Goal: Information Seeking & Learning: Learn about a topic

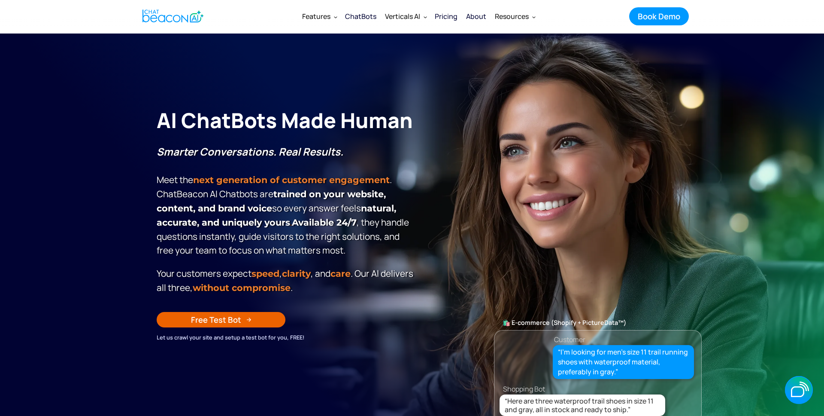
drag, startPoint x: 494, startPoint y: 103, endPoint x: 490, endPoint y: 79, distance: 24.4
click at [494, 103] on div "AI ChatBots Made Human Smarter Conversations. Real Results. Meet the next gener…" at bounding box center [412, 208] width 528 height 265
click at [456, 15] on div "Pricing" at bounding box center [446, 16] width 23 height 12
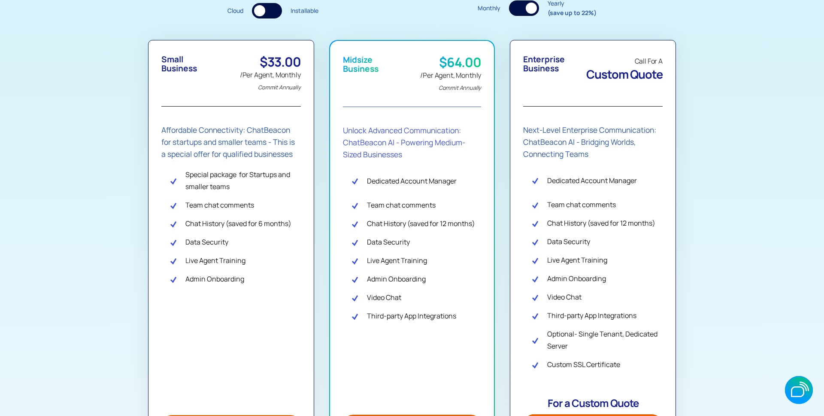
scroll to position [152, 0]
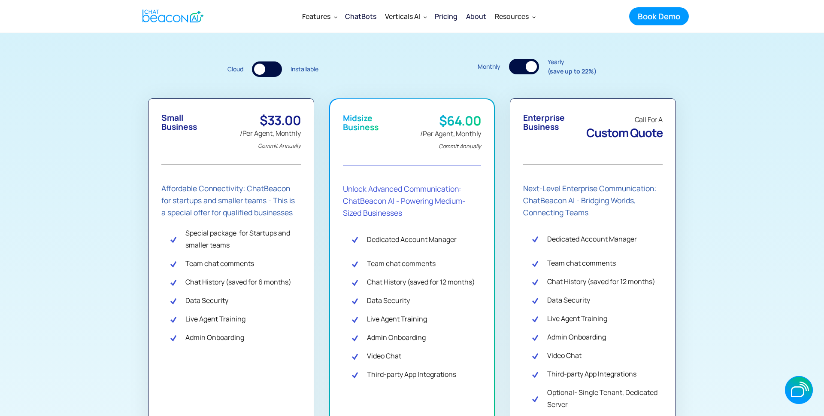
click at [523, 67] on div at bounding box center [524, 66] width 30 height 15
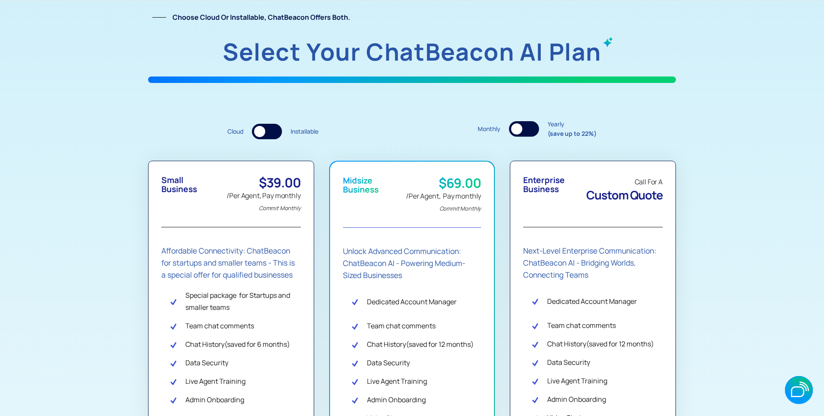
scroll to position [91, 0]
click at [372, 189] on div "Midsize Business" at bounding box center [361, 185] width 36 height 18
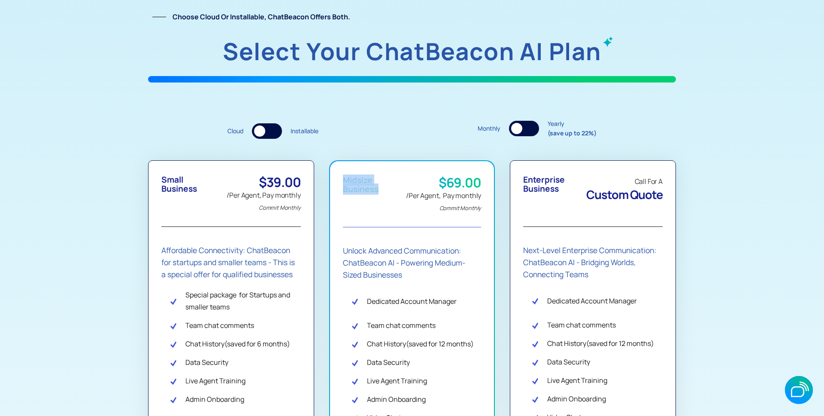
drag, startPoint x: 377, startPoint y: 189, endPoint x: 343, endPoint y: 181, distance: 35.0
click at [343, 181] on div "Midsize Business" at bounding box center [361, 185] width 36 height 18
copy div "Midsize Business"
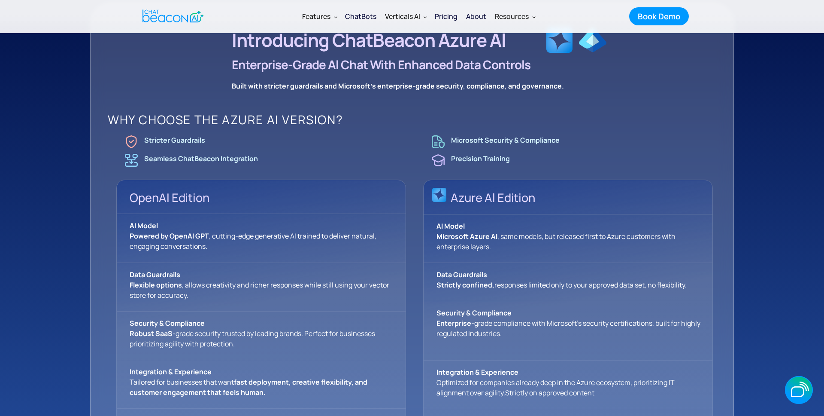
scroll to position [642, 0]
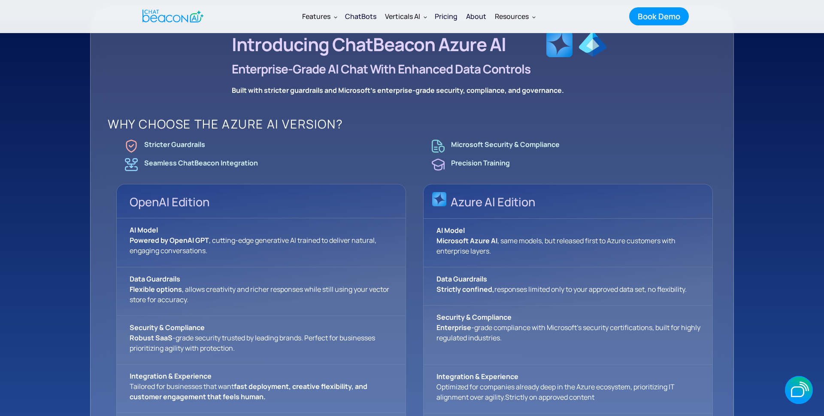
click at [660, 111] on div "Introducing ChatBeacon Azure Al Enterprise-Grade Al Chat with Enhanced Data Con…" at bounding box center [412, 244] width 644 height 474
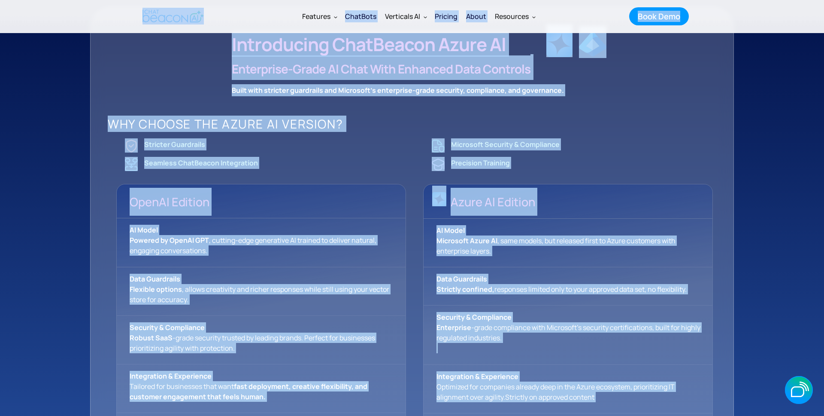
copy div "Features Features Get a closer look ChatBots Find the right plan that fits your…"
click at [417, 182] on div "WHY CHOOSE THE AZURE AI VERSION? Stricter Guardrails Seamless ChatBeacon Integr…" at bounding box center [415, 290] width 614 height 345
